Goal: Communication & Community: Answer question/provide support

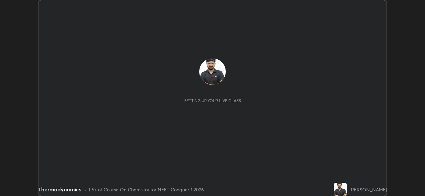
scroll to position [196, 425]
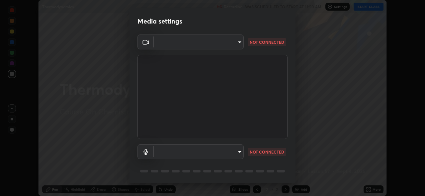
type input "97ceaaebac2d1d4ecb529c1a01e8ac353ba7857374632d61793b1c9812b1f332"
type input "bc36ce93f7dd0fad5a124689c5a6df2a6f37c0736dff020c1e35f919c27bf9e5"
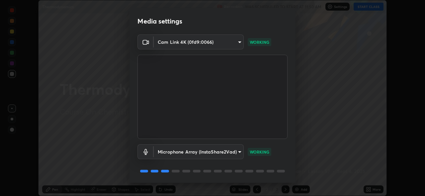
scroll to position [22, 0]
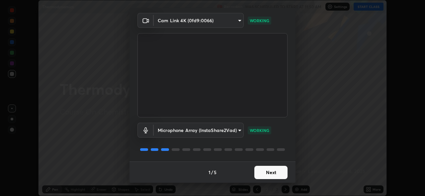
click at [263, 171] on button "Next" at bounding box center [270, 172] width 33 height 13
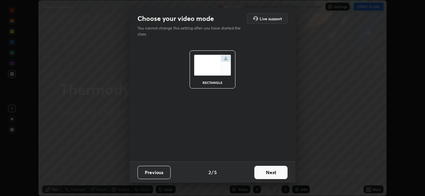
scroll to position [0, 0]
click at [264, 172] on button "Next" at bounding box center [270, 172] width 33 height 13
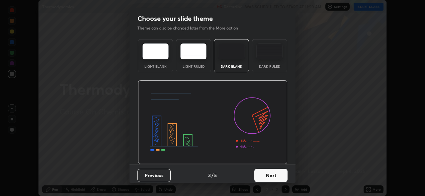
click at [264, 173] on button "Next" at bounding box center [270, 175] width 33 height 13
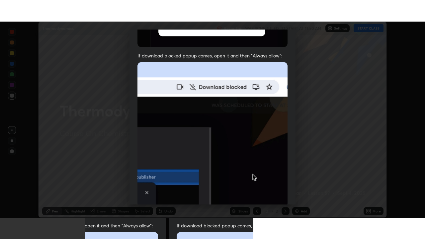
scroll to position [157, 0]
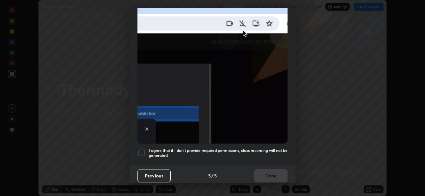
click at [141, 151] on div at bounding box center [141, 153] width 8 height 8
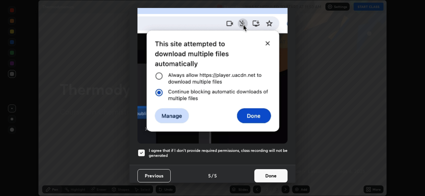
click at [263, 173] on button "Done" at bounding box center [270, 175] width 33 height 13
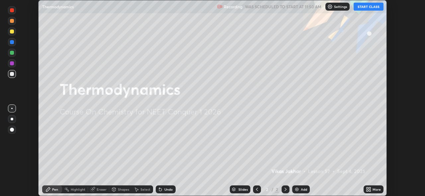
click at [371, 7] on button "START CLASS" at bounding box center [369, 7] width 30 height 8
click at [369, 190] on icon at bounding box center [368, 189] width 5 height 5
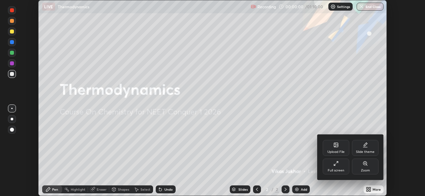
click at [342, 167] on div "Full screen" at bounding box center [336, 167] width 27 height 16
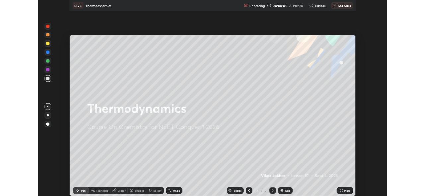
scroll to position [239, 425]
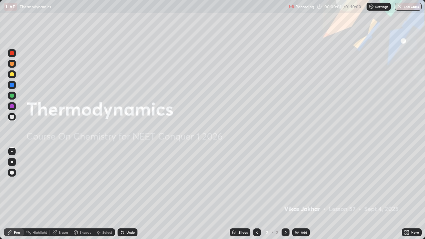
click at [300, 196] on div "Add" at bounding box center [301, 232] width 18 height 8
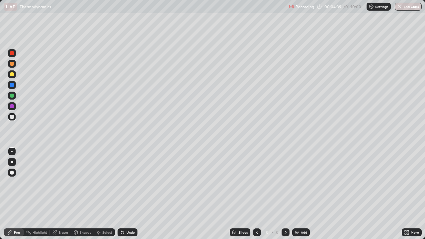
click at [11, 161] on div at bounding box center [12, 162] width 8 height 8
click at [296, 196] on img at bounding box center [296, 232] width 5 height 5
click at [60, 196] on div "Eraser" at bounding box center [63, 232] width 10 height 3
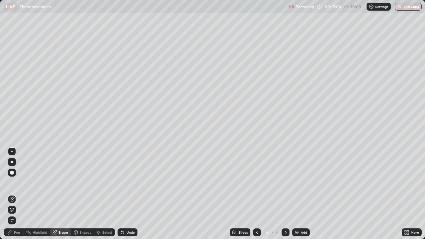
click at [16, 196] on div "Pen" at bounding box center [17, 232] width 6 height 3
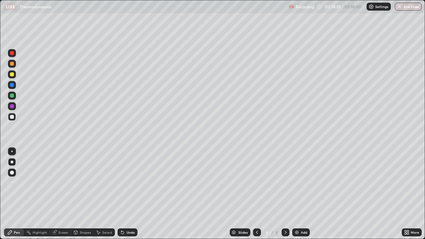
click at [299, 196] on div "Add" at bounding box center [301, 232] width 18 height 8
click at [297, 196] on div "Add" at bounding box center [301, 232] width 18 height 8
click at [300, 196] on div "Add" at bounding box center [301, 232] width 18 height 8
click at [299, 196] on div "Add" at bounding box center [301, 232] width 18 height 8
click at [65, 196] on div "Eraser" at bounding box center [63, 232] width 10 height 3
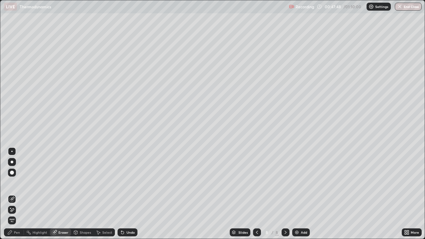
click at [17, 196] on div "Pen" at bounding box center [17, 232] width 6 height 3
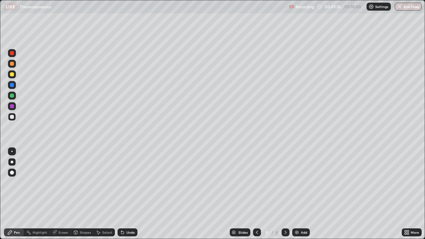
click at [41, 196] on div "Highlight" at bounding box center [40, 232] width 15 height 3
click at [60, 196] on div "Eraser" at bounding box center [63, 232] width 10 height 3
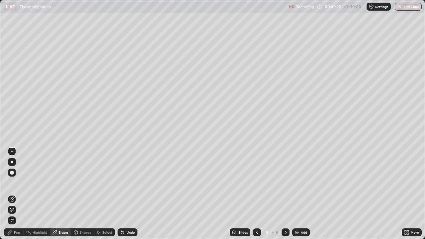
click at [16, 196] on div "Pen" at bounding box center [17, 232] width 6 height 3
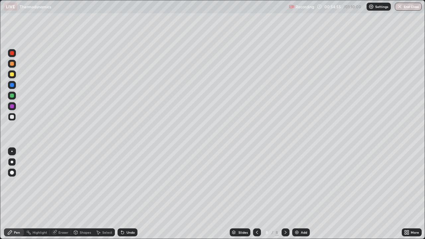
click at [12, 74] on div at bounding box center [12, 74] width 4 height 4
click at [296, 196] on img at bounding box center [296, 232] width 5 height 5
click at [12, 74] on div at bounding box center [12, 74] width 4 height 4
click at [12, 64] on div at bounding box center [12, 64] width 4 height 4
click at [12, 55] on div at bounding box center [12, 53] width 4 height 4
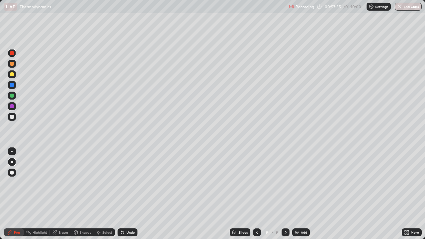
click at [298, 196] on img at bounding box center [296, 232] width 5 height 5
click at [62, 196] on div "Eraser" at bounding box center [60, 232] width 21 height 13
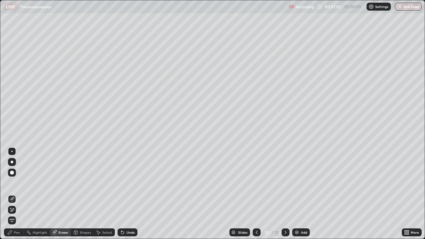
click at [16, 196] on div "Pen" at bounding box center [14, 232] width 20 height 8
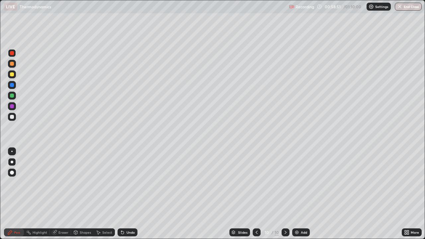
click at [10, 75] on div at bounding box center [12, 74] width 4 height 4
click at [11, 63] on div at bounding box center [12, 64] width 4 height 4
click at [412, 9] on button "End Class" at bounding box center [408, 7] width 26 height 8
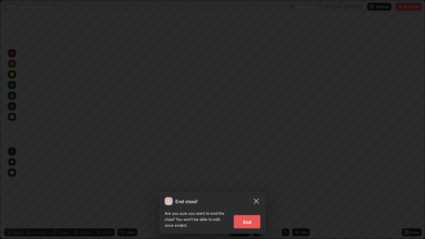
click at [246, 196] on button "End" at bounding box center [247, 221] width 27 height 13
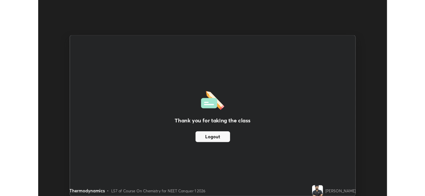
scroll to position [33009, 32780]
